Goal: Task Accomplishment & Management: Manage account settings

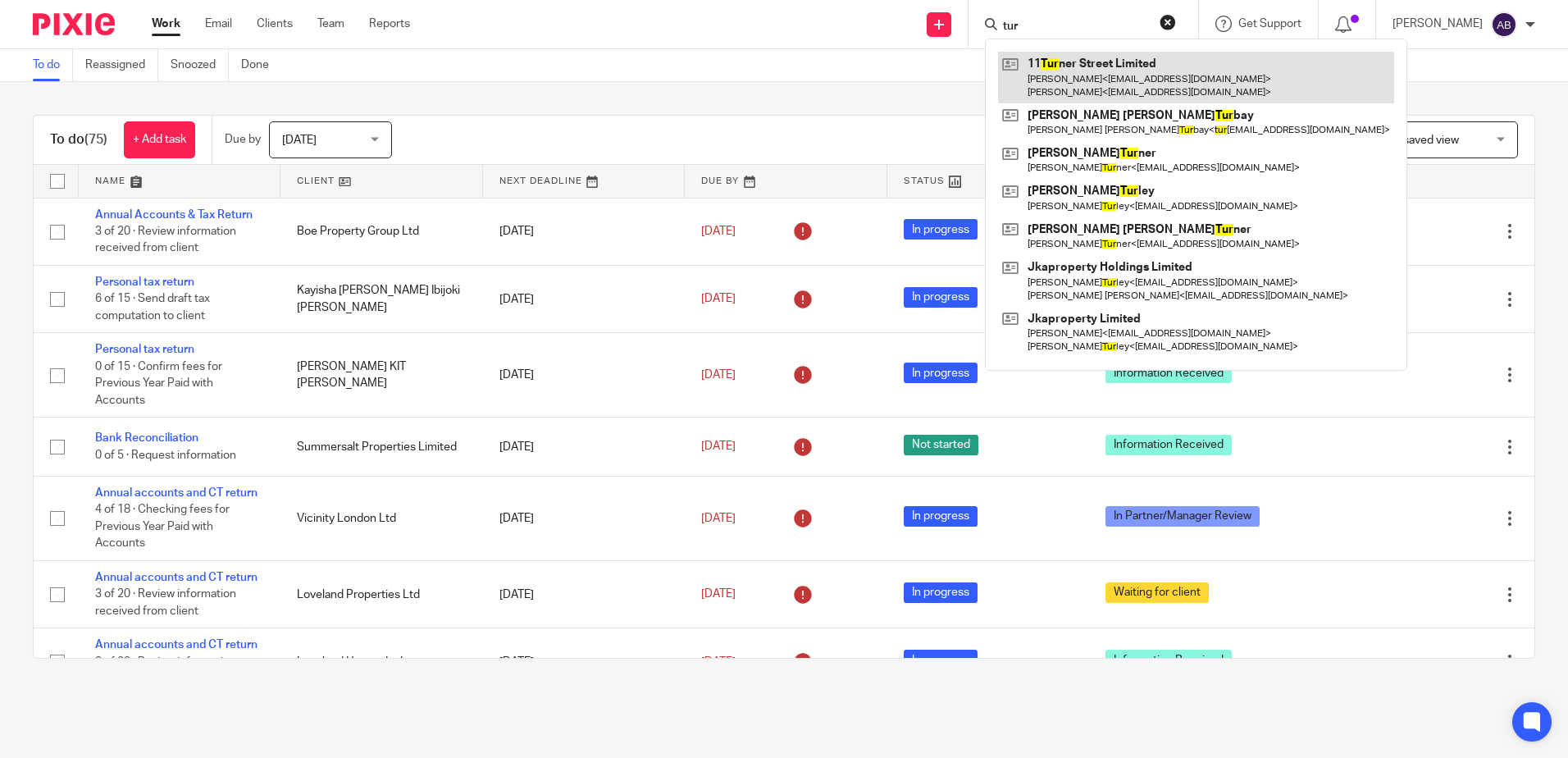
type input "tur"
click at [1068, 58] on link at bounding box center [1196, 77] width 396 height 51
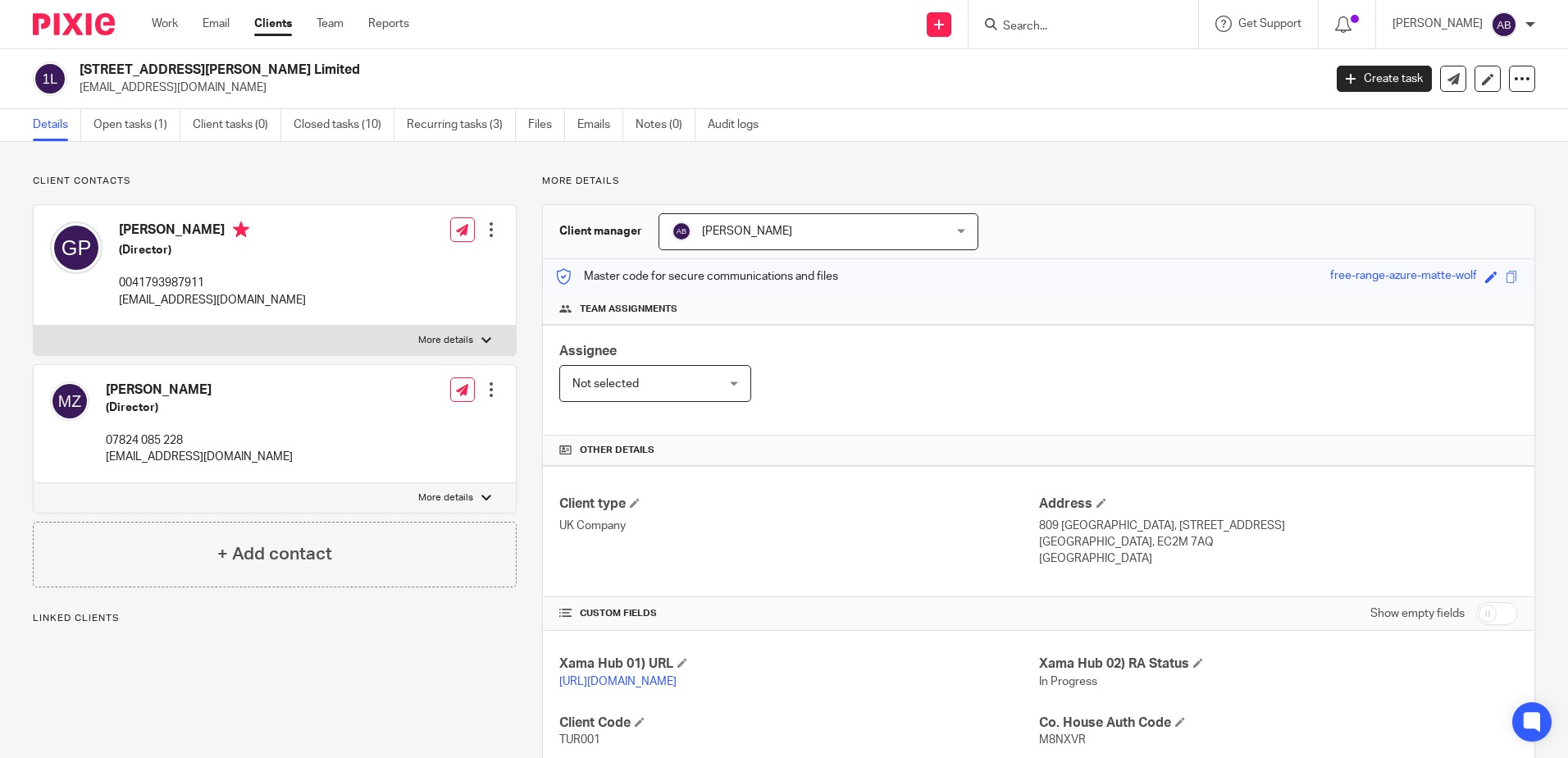
click at [80, 63] on h2 "[STREET_ADDRESS][PERSON_NAME] Limited" at bounding box center [573, 70] width 986 height 17
click at [172, 20] on link "Work" at bounding box center [164, 24] width 26 height 16
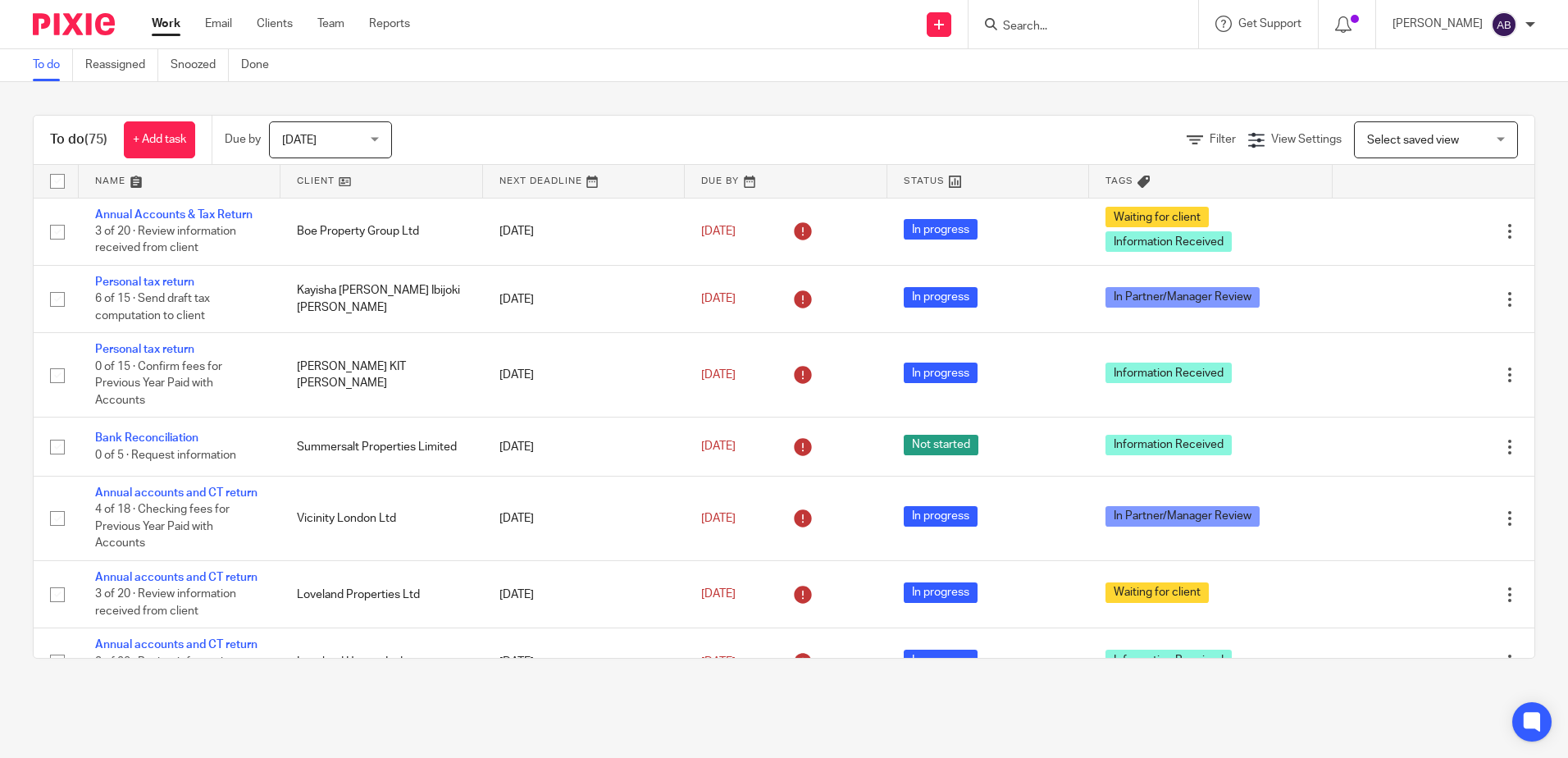
click at [1187, 143] on link "Filter" at bounding box center [1211, 139] width 49 height 12
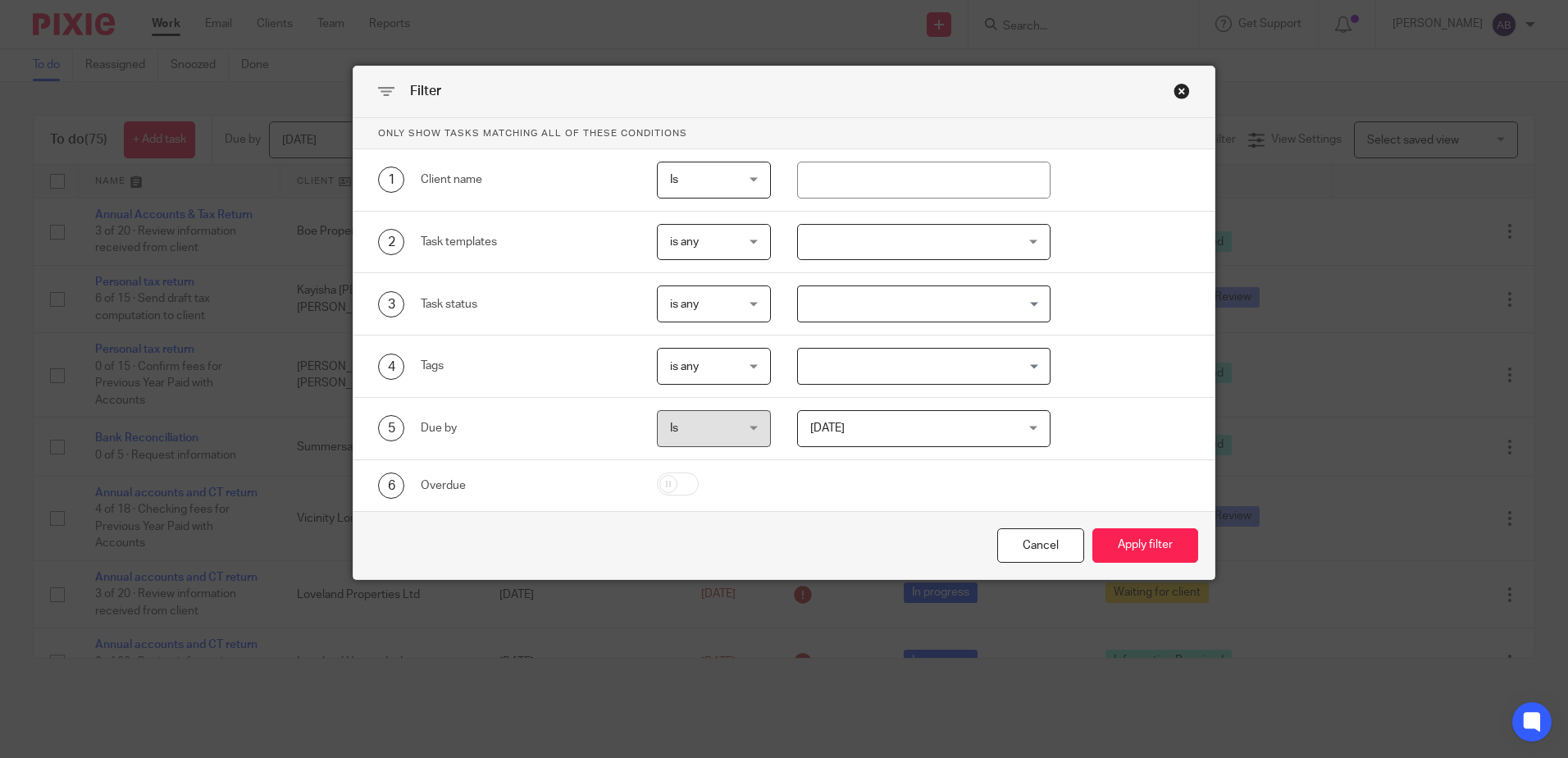
click at [860, 361] on input "Search for option" at bounding box center [921, 366] width 242 height 29
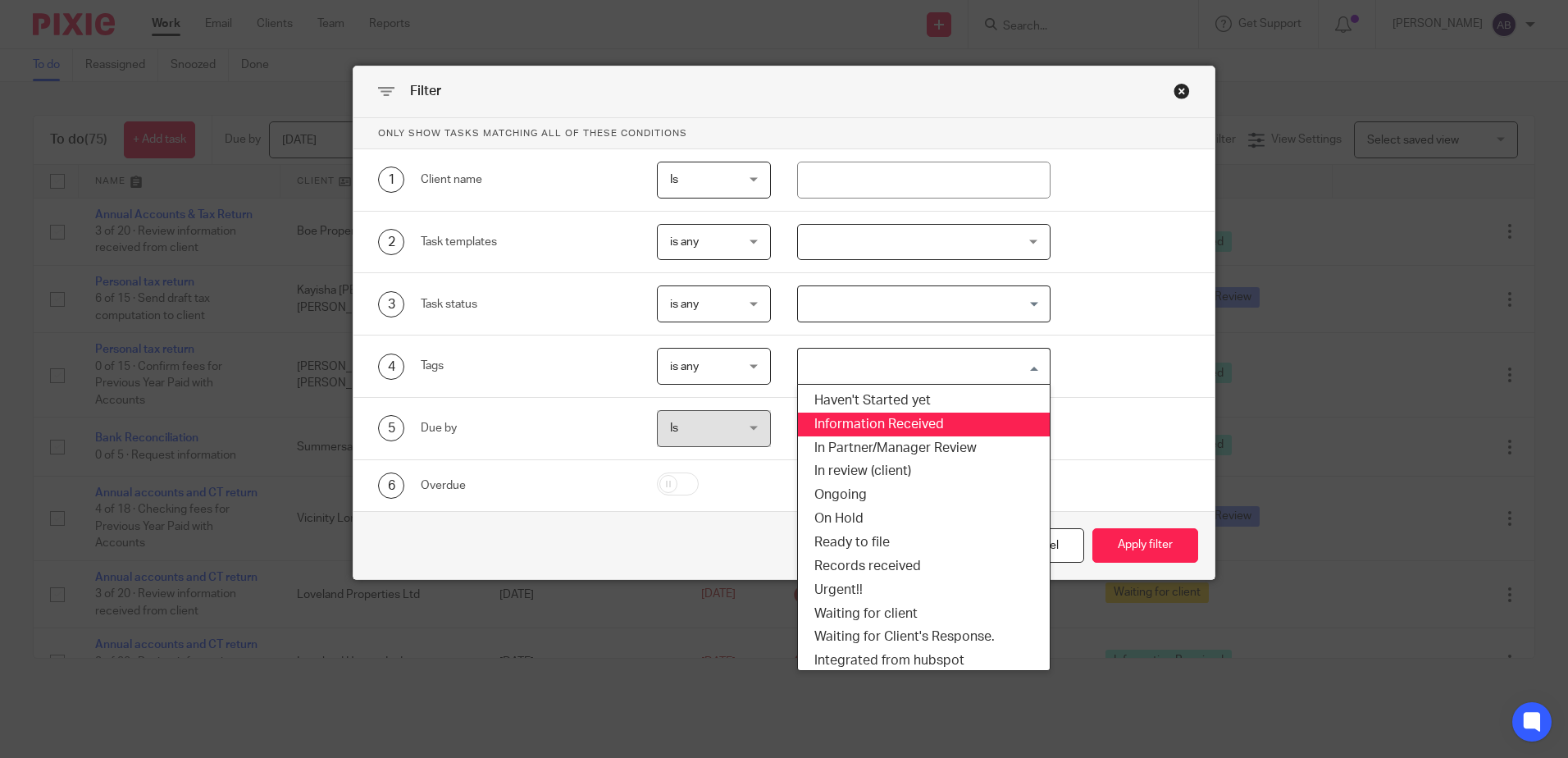
click at [893, 419] on li "Information Received" at bounding box center [923, 424] width 251 height 24
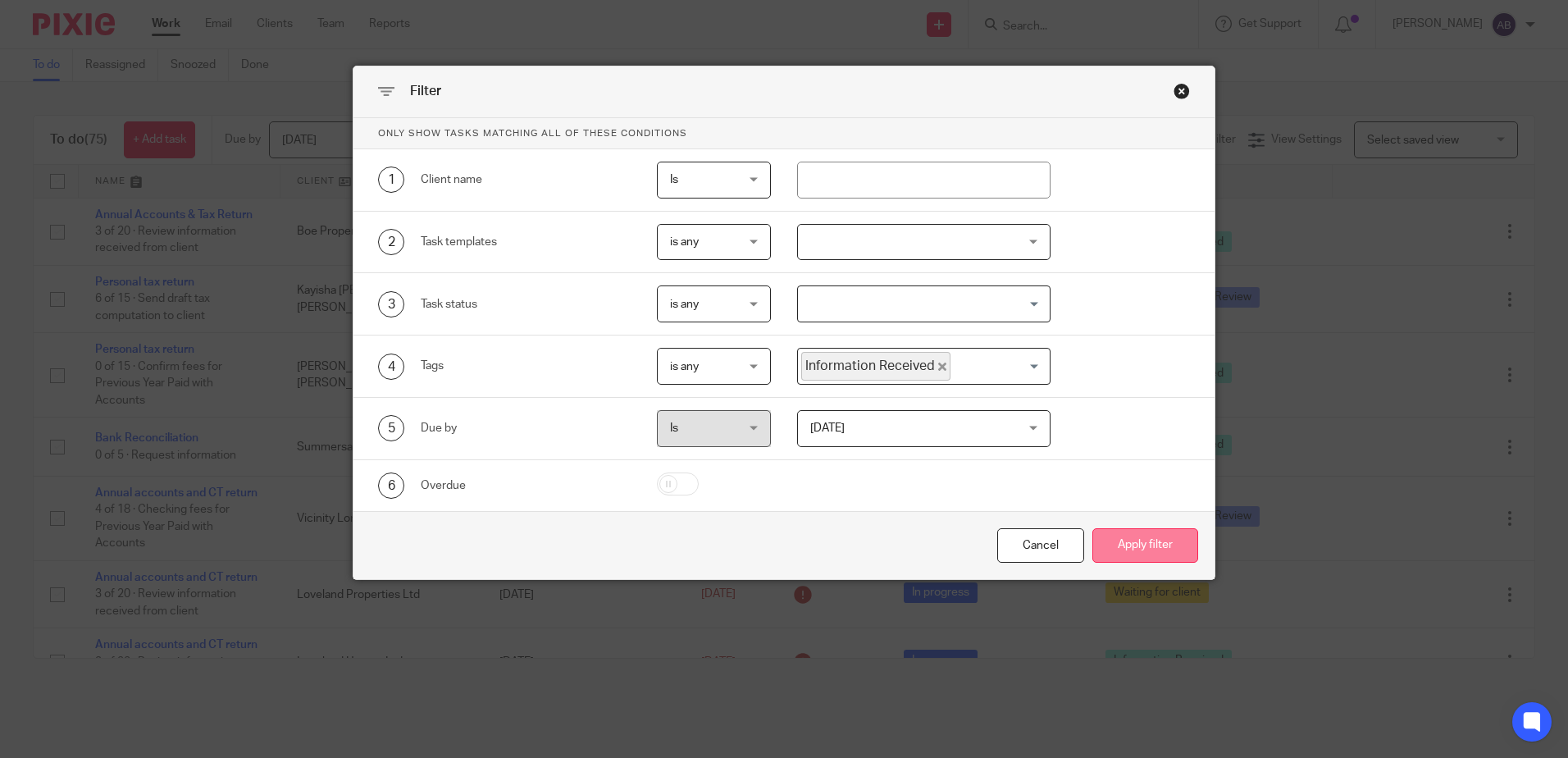
click at [1127, 552] on button "Apply filter" at bounding box center [1145, 546] width 106 height 35
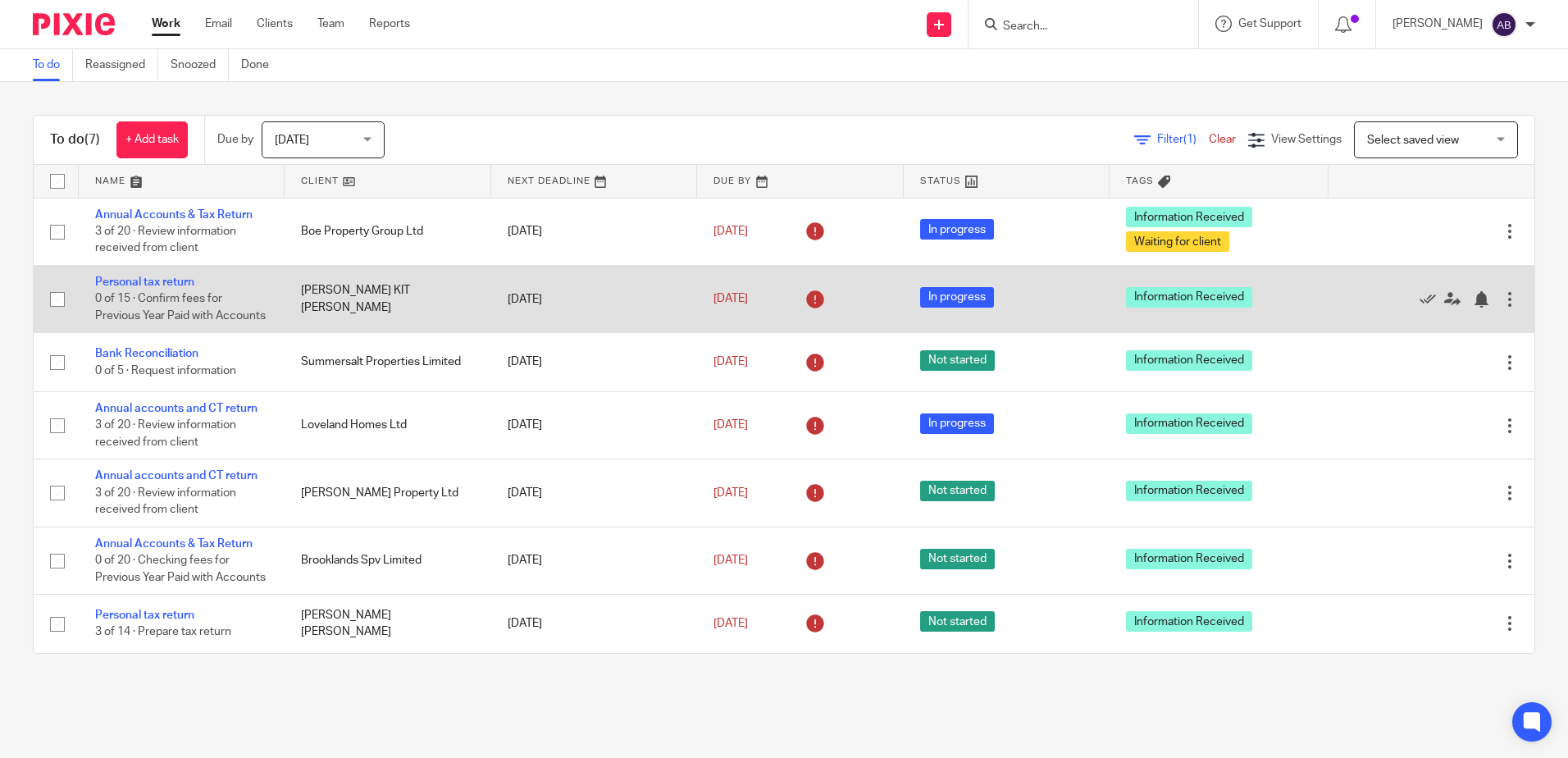
scroll to position [29, 0]
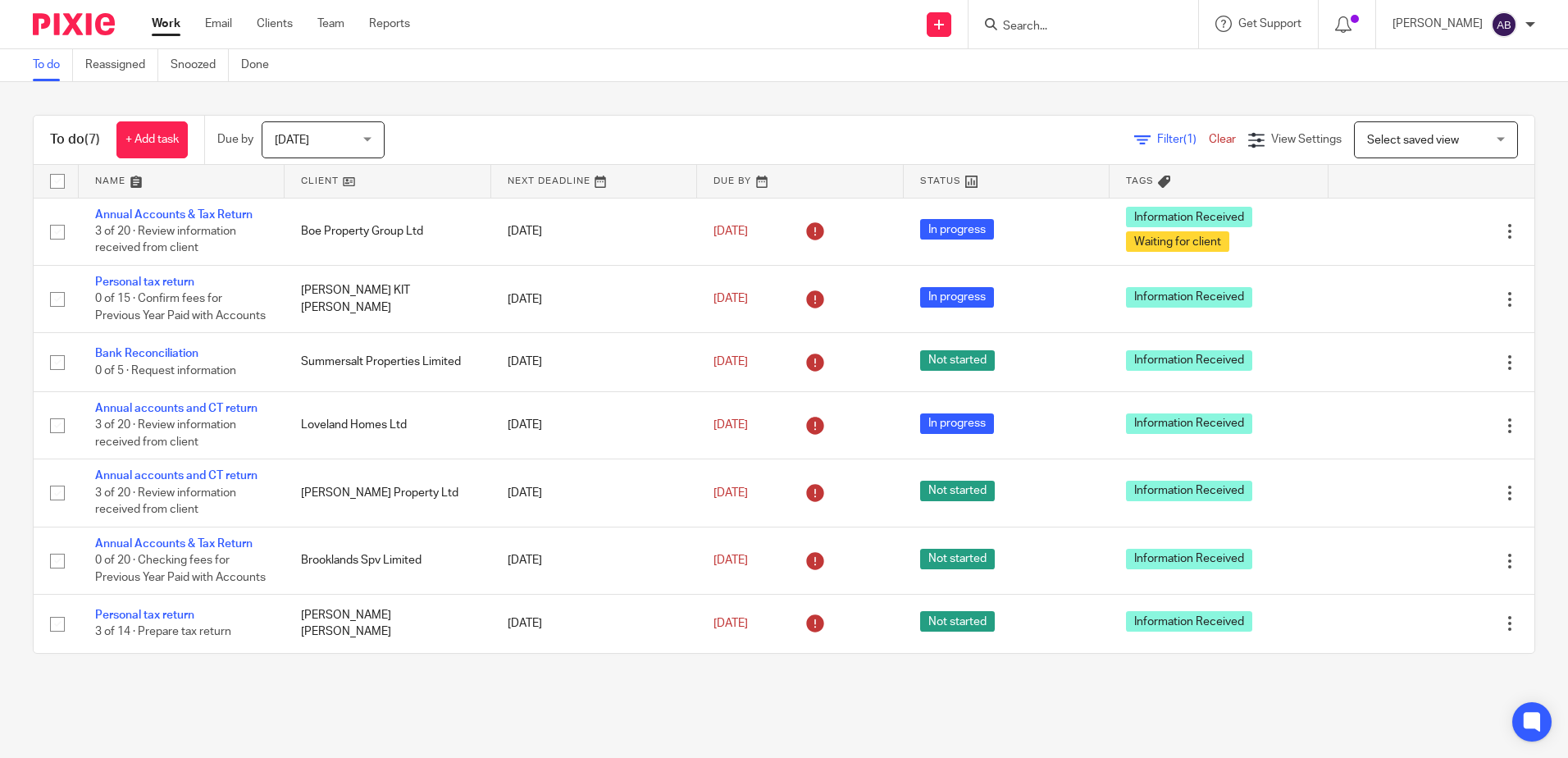
click at [340, 137] on span "[DATE]" at bounding box center [319, 140] width 87 height 34
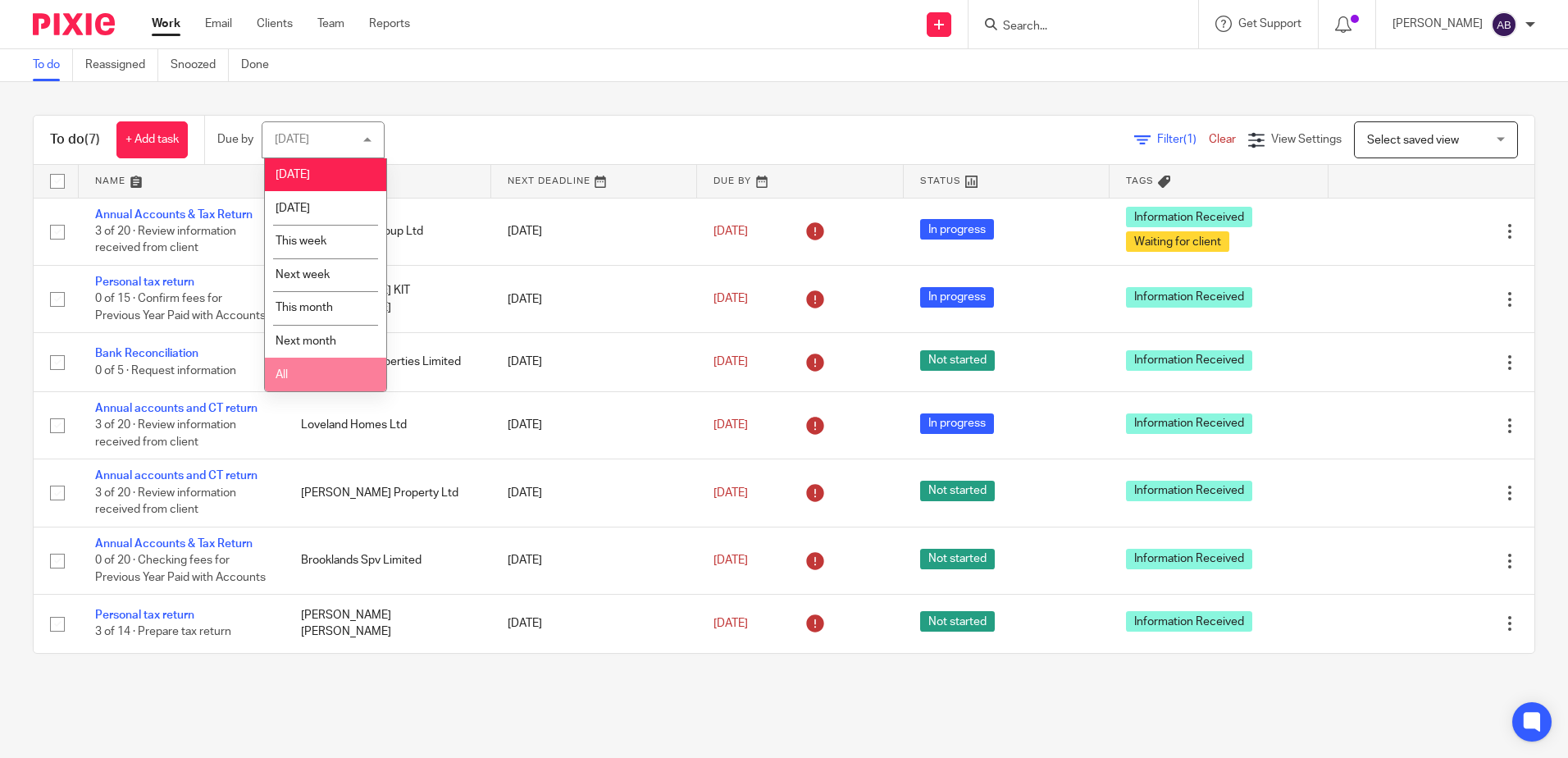
click at [293, 369] on li "All" at bounding box center [326, 374] width 122 height 34
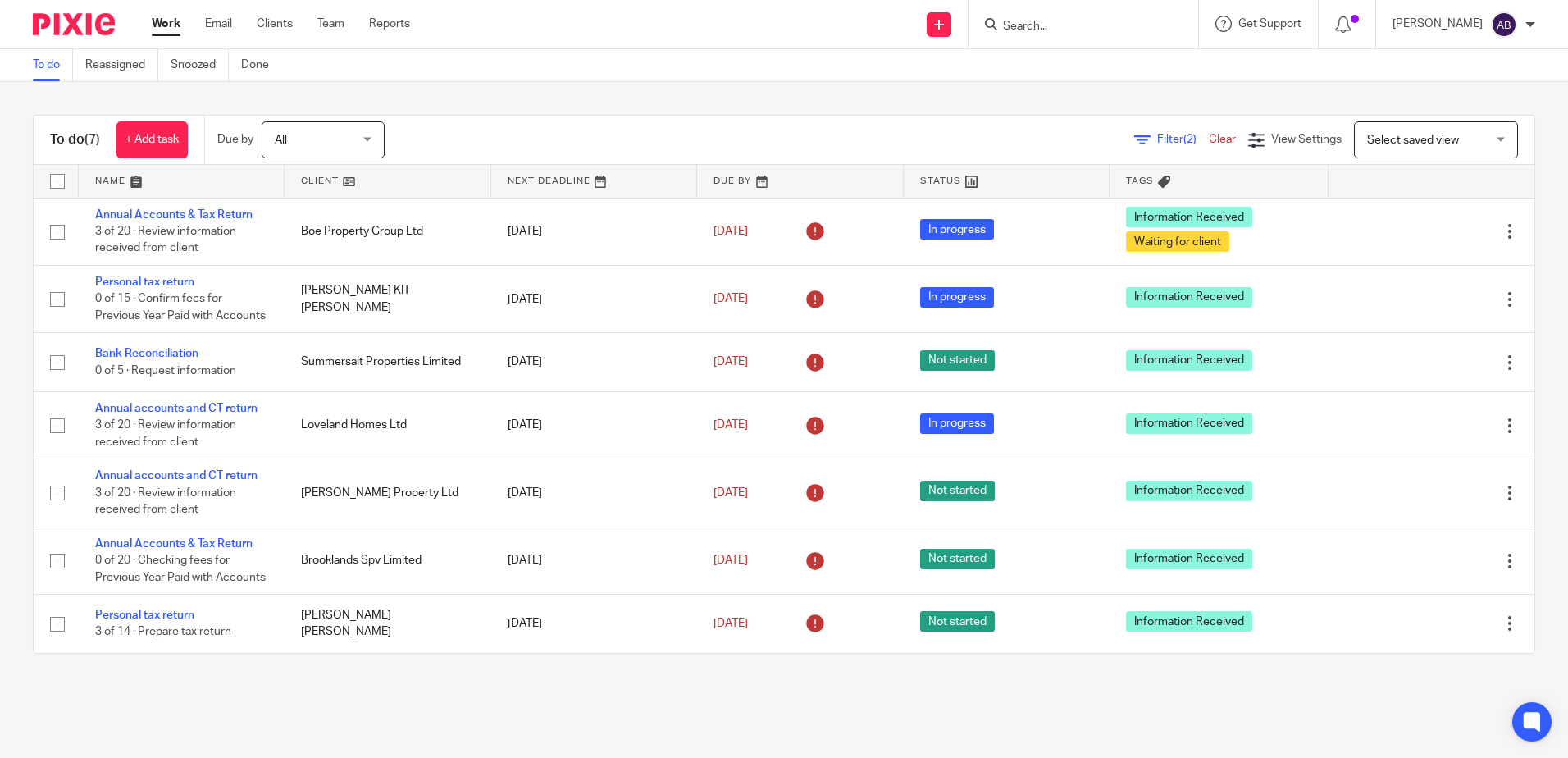
click at [1063, 27] on input "Search" at bounding box center [1075, 27] width 148 height 15
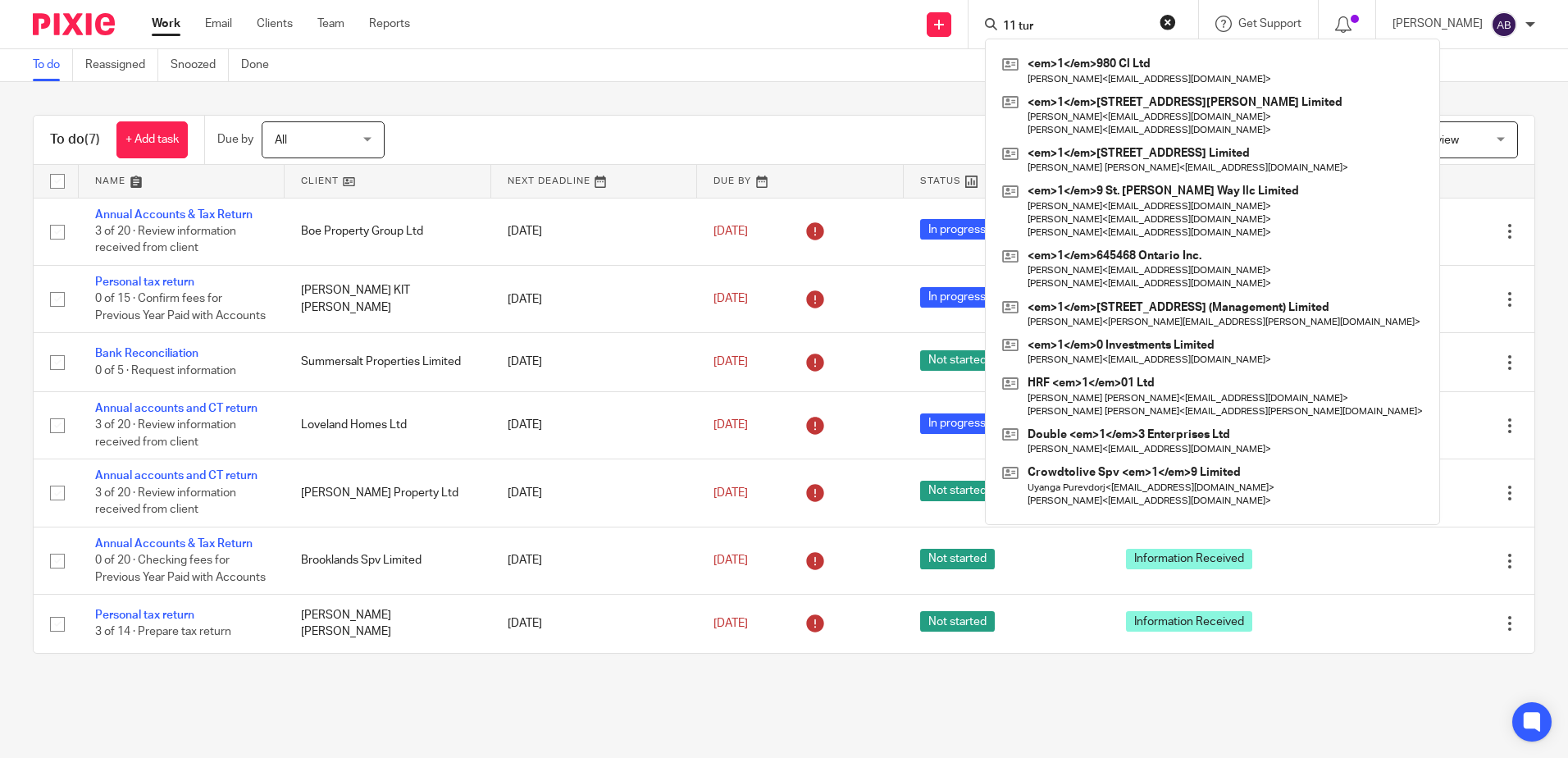
type input "11 tur"
click button "submit" at bounding box center [0, 0] width 0 height 0
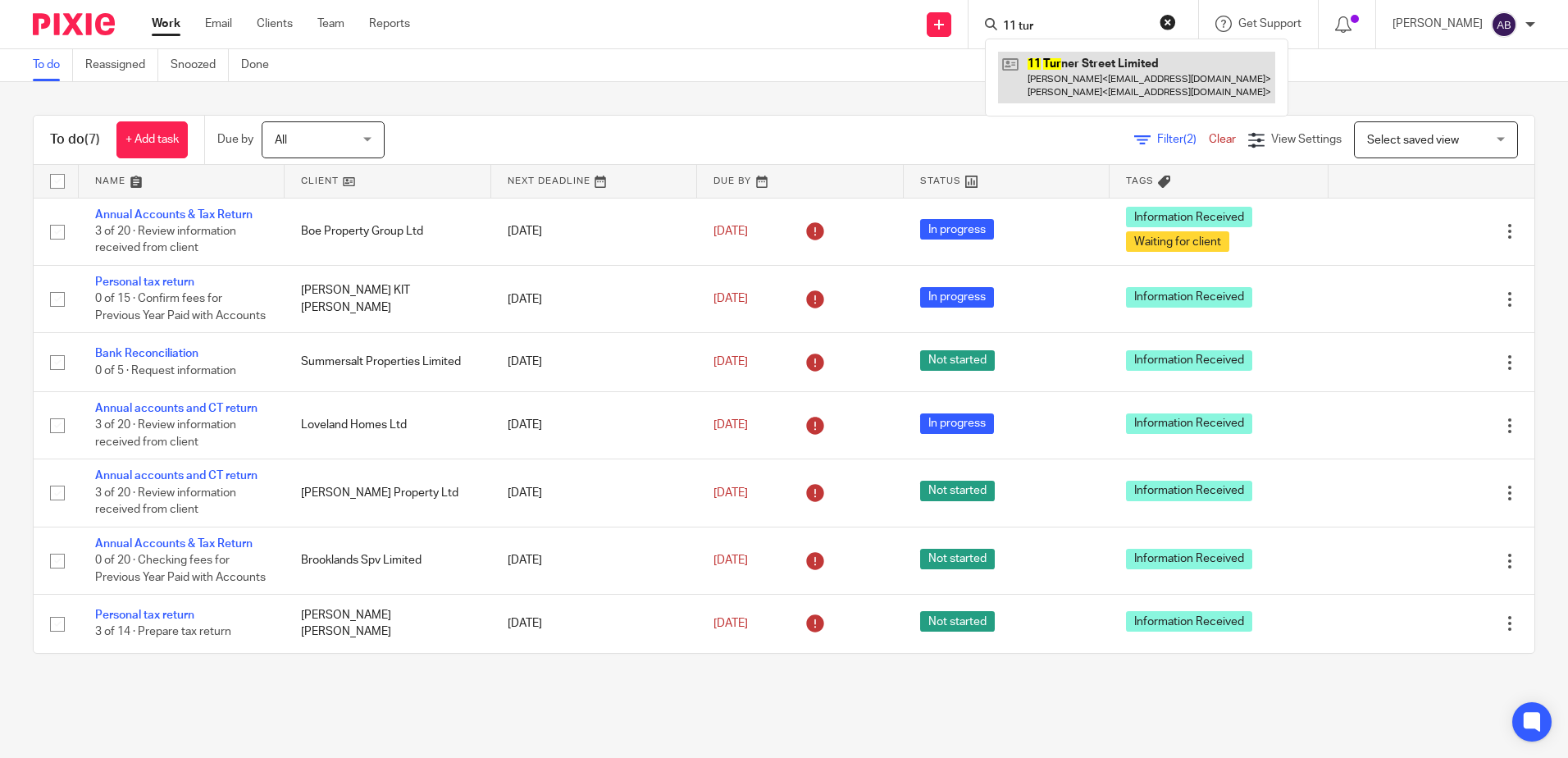
click at [1096, 67] on link at bounding box center [1136, 77] width 277 height 51
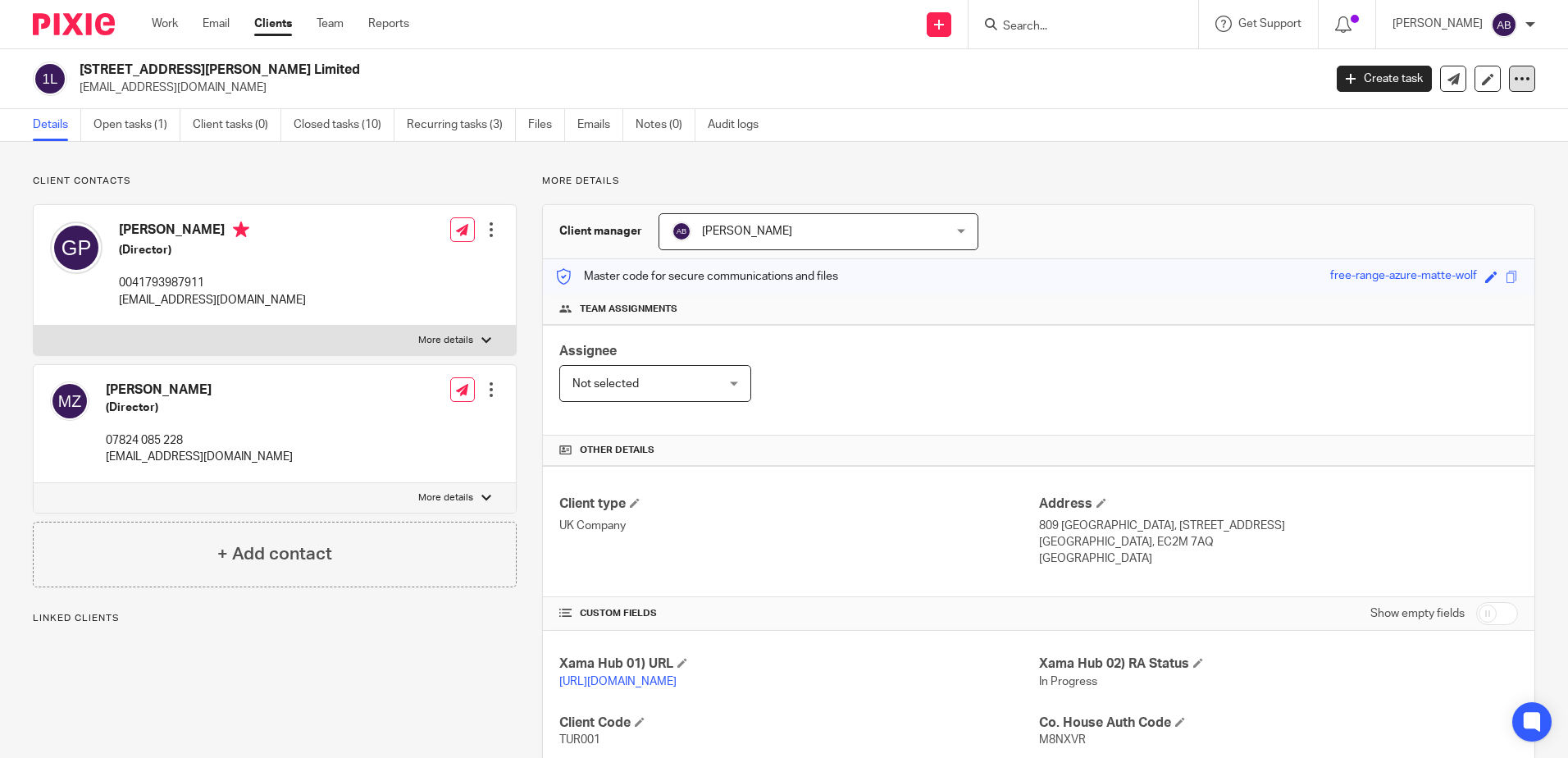
click at [1514, 72] on icon at bounding box center [1522, 79] width 16 height 16
click at [140, 128] on link "Open tasks (1)" at bounding box center [137, 124] width 87 height 32
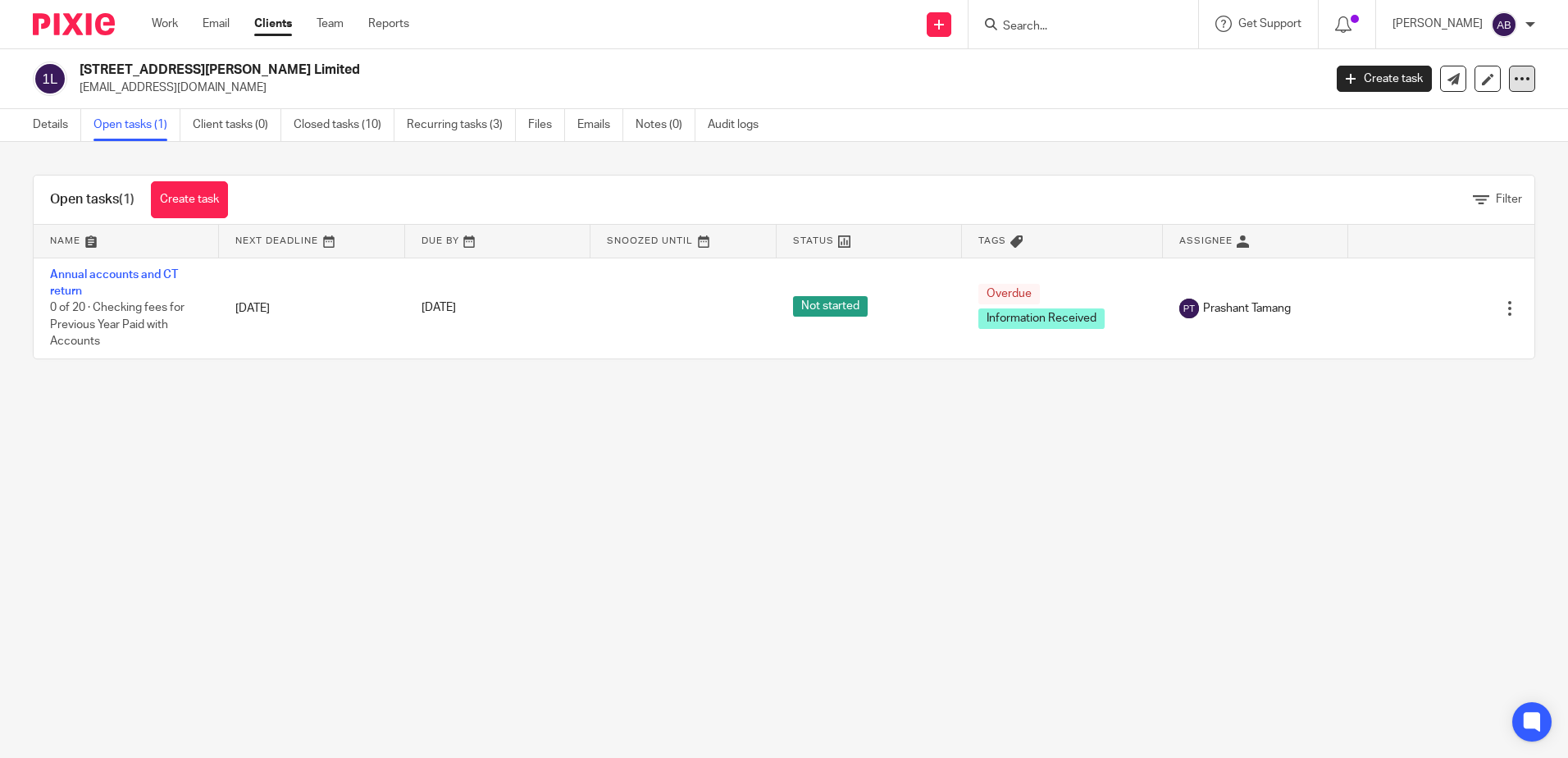
click at [1524, 72] on div "11 Turner Street Limited gianmariapanini@gmail.com Create task Update from Comp…" at bounding box center [784, 79] width 1568 height 60
click at [1516, 74] on icon at bounding box center [1522, 79] width 16 height 16
click at [1157, 132] on div "Details Open tasks (1) Client tasks (0) Closed tasks (10) Recurring tasks (3) F…" at bounding box center [784, 125] width 1568 height 33
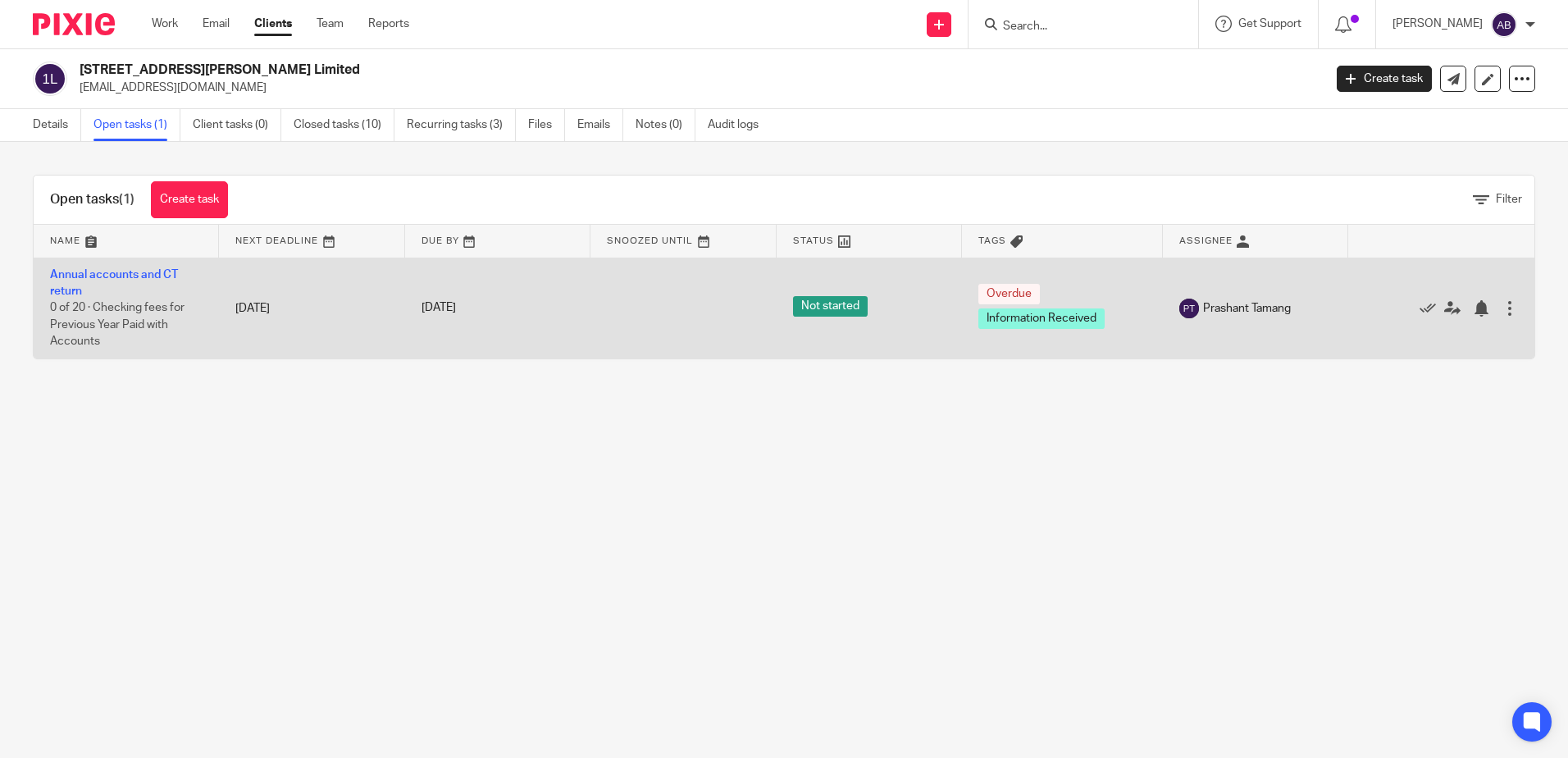
click at [97, 266] on td "Annual accounts and CT return 0 of 20 · Checking fees for Previous Year Paid wi…" at bounding box center [126, 308] width 185 height 101
click at [1445, 306] on icon at bounding box center [1453, 309] width 16 height 16
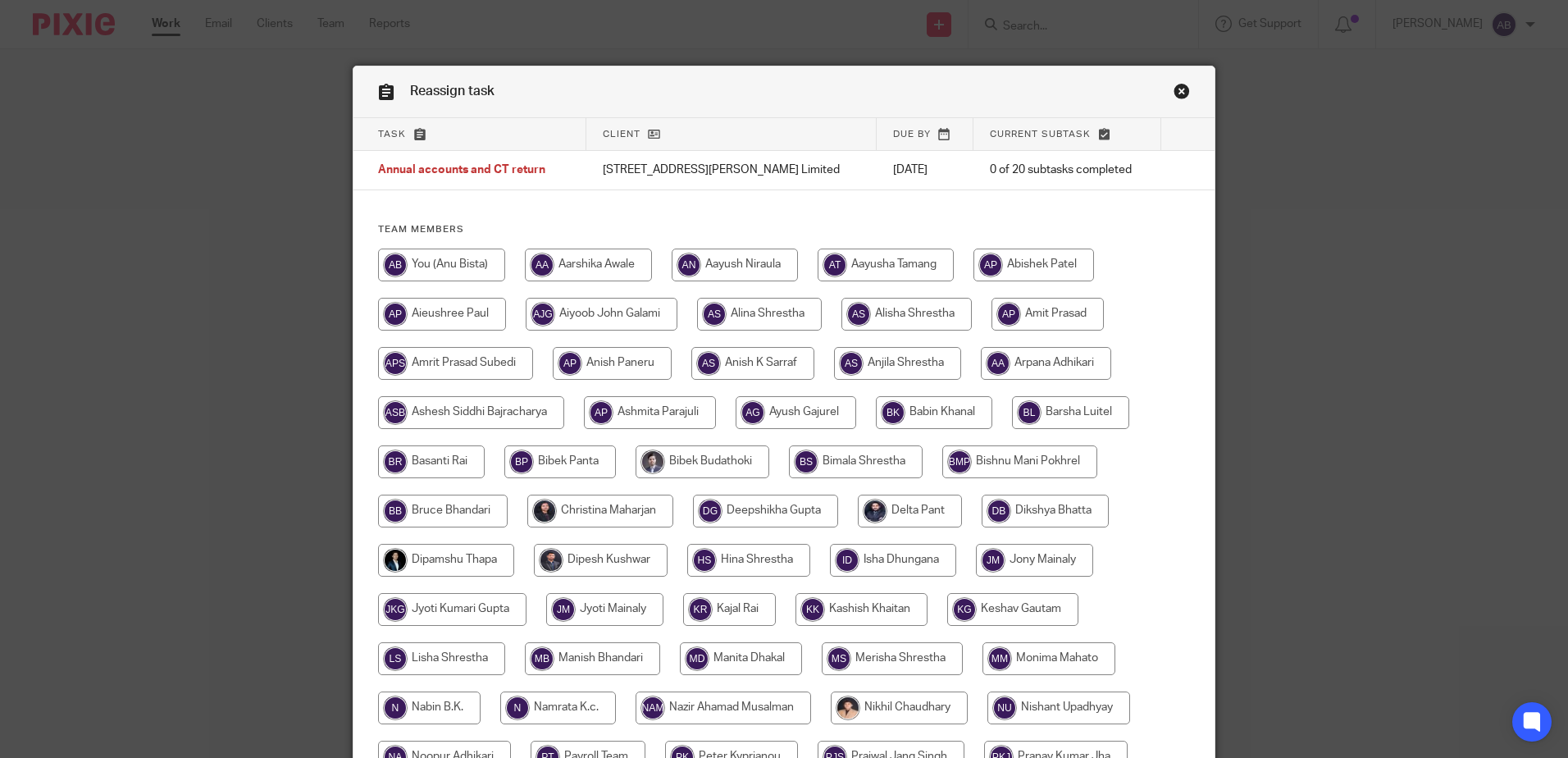
click at [852, 319] on input "radio" at bounding box center [907, 314] width 131 height 33
radio input "true"
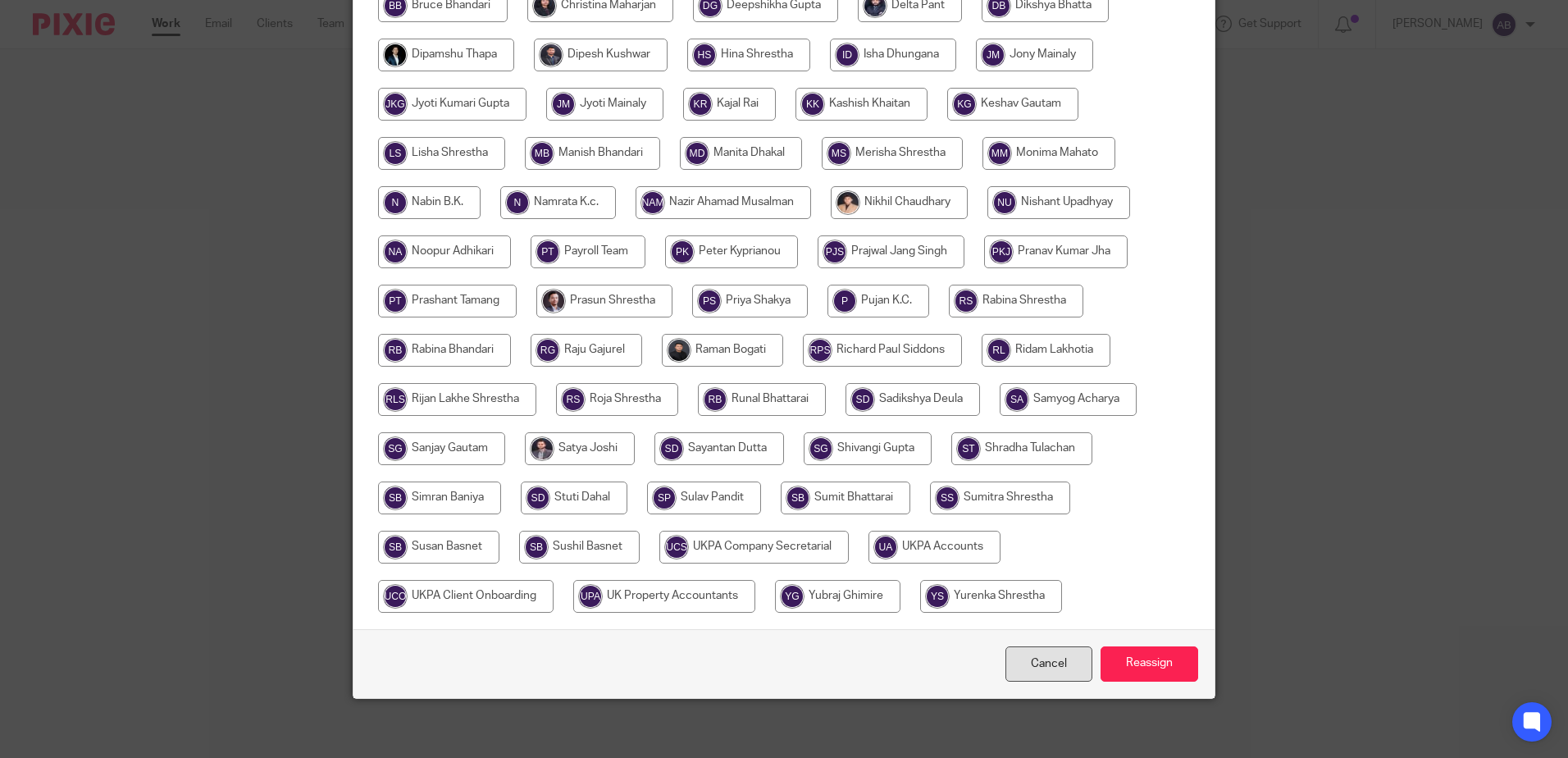
scroll to position [512, 0]
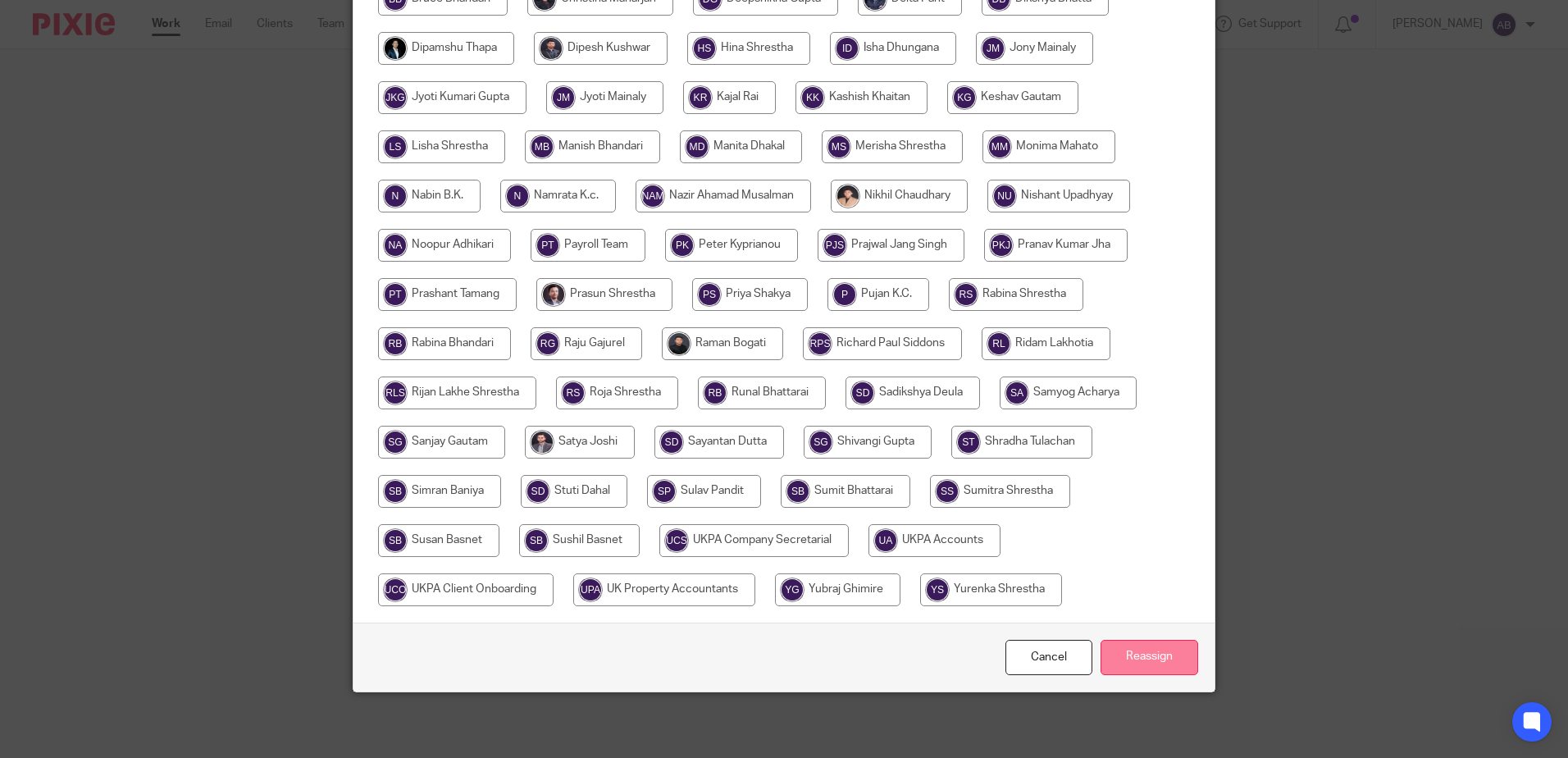
click at [1131, 656] on input "Reassign" at bounding box center [1149, 657] width 97 height 35
